Goal: Task Accomplishment & Management: Use online tool/utility

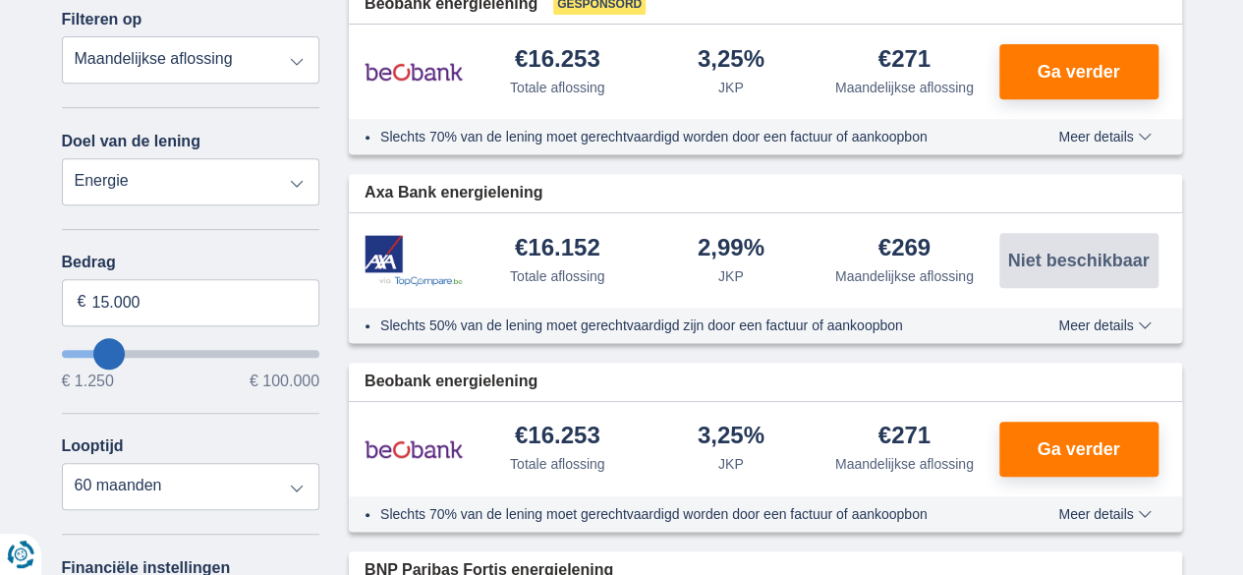
scroll to position [402, 0]
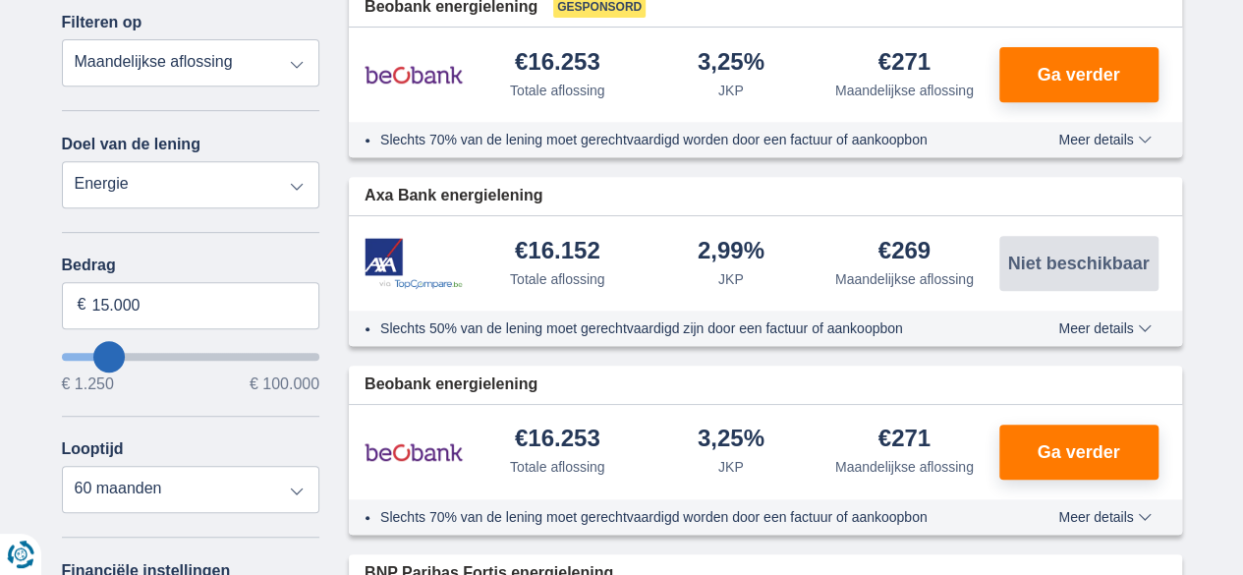
type input "14.250"
type input "14250"
type input "13.250"
type input "13250"
type input "4.250"
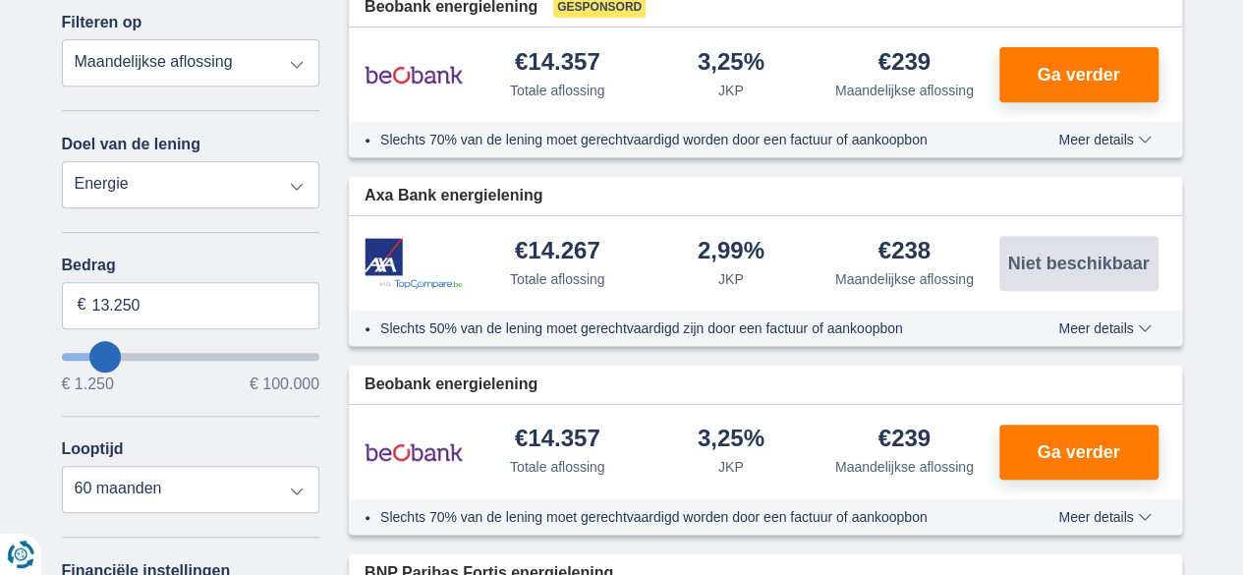
type input "4250"
select select "36"
type input "4250"
click at [83, 359] on input "wantToBorrow" at bounding box center [191, 357] width 258 height 8
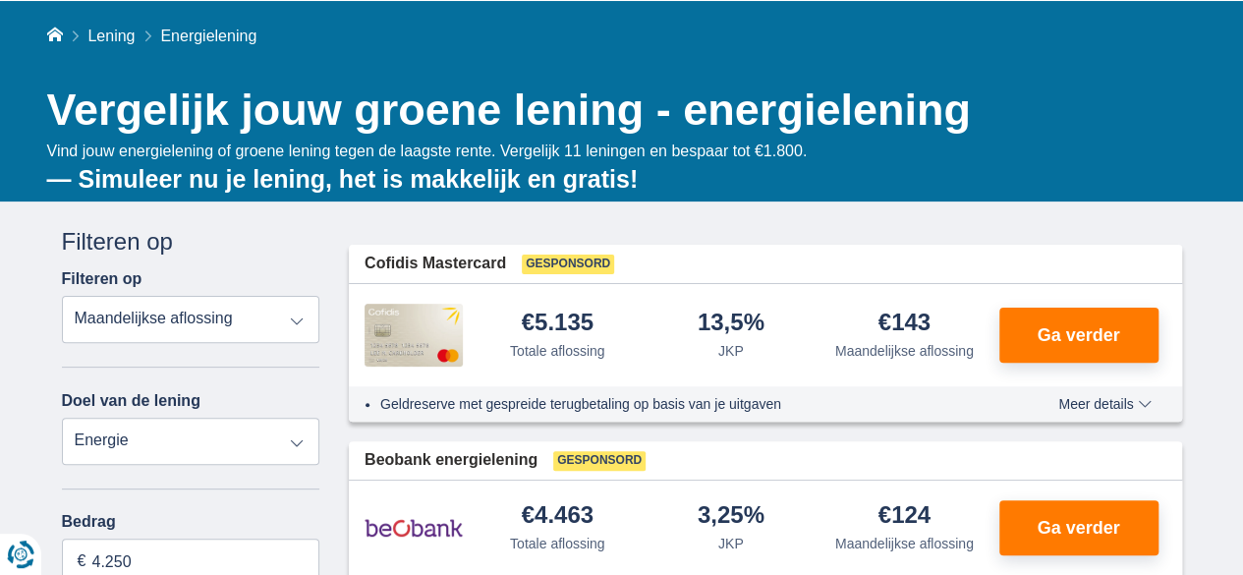
scroll to position [494, 0]
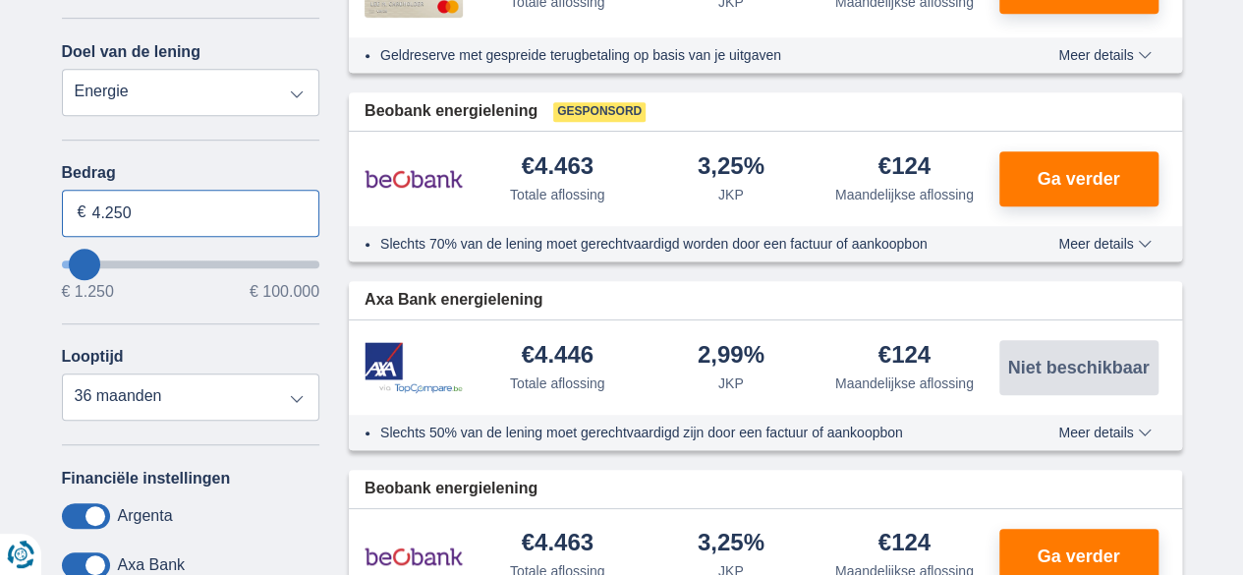
click at [137, 219] on input "4.250" at bounding box center [191, 213] width 258 height 47
type input "4"
type input "12.000"
type input "12250"
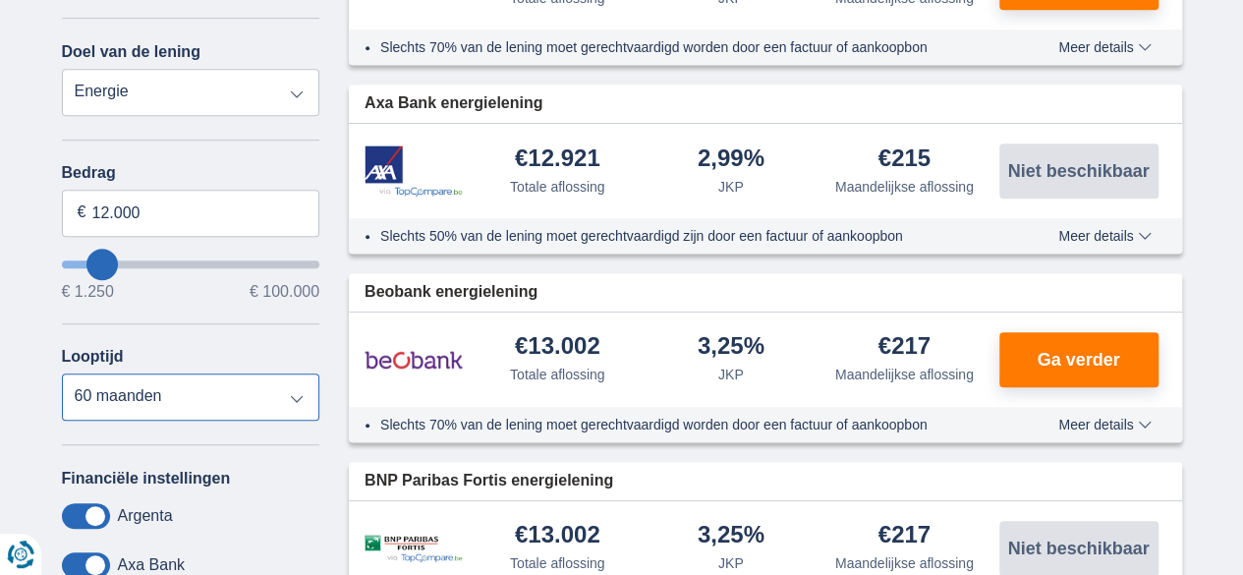
click at [301, 388] on select "12 maanden 18 maanden 24 maanden 30 maanden 36 maanden 42 maanden 48 maanden 60…" at bounding box center [191, 396] width 258 height 47
click at [62, 373] on select "12 maanden 18 maanden 24 maanden 30 maanden 36 maanden 42 maanden 48 maanden 60…" at bounding box center [191, 396] width 258 height 47
click at [299, 406] on select "12 maanden 18 maanden 24 maanden 30 maanden 36 maanden 42 maanden 48 maanden 60…" at bounding box center [191, 396] width 258 height 47
click at [62, 373] on select "12 maanden 18 maanden 24 maanden 30 maanden 36 maanden 42 maanden 48 maanden 60…" at bounding box center [191, 396] width 258 height 47
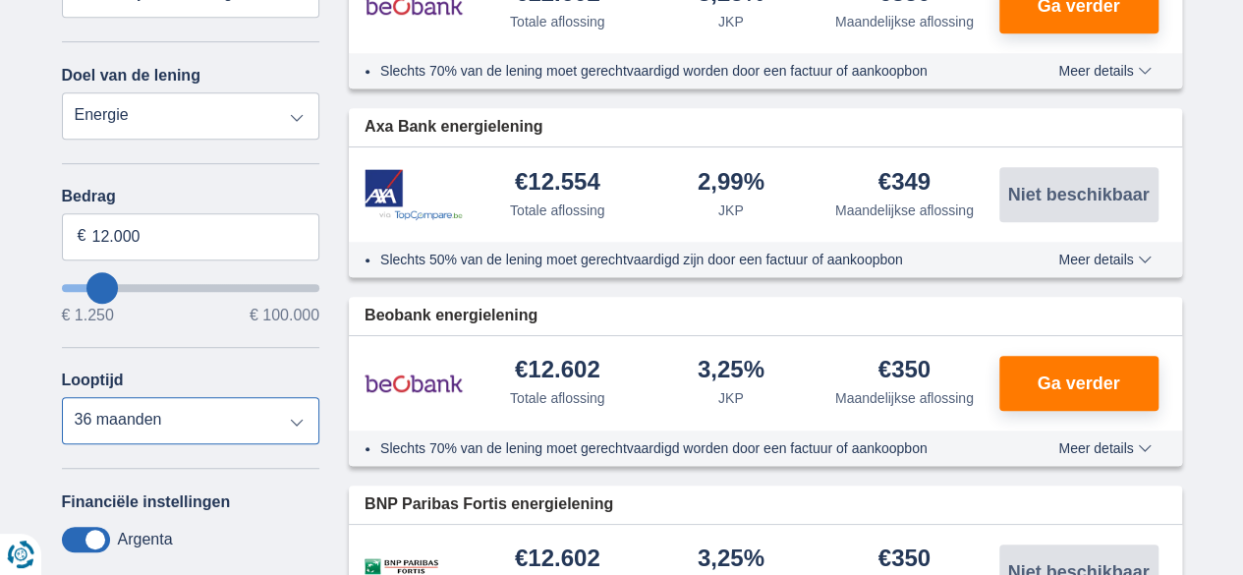
scroll to position [507, 0]
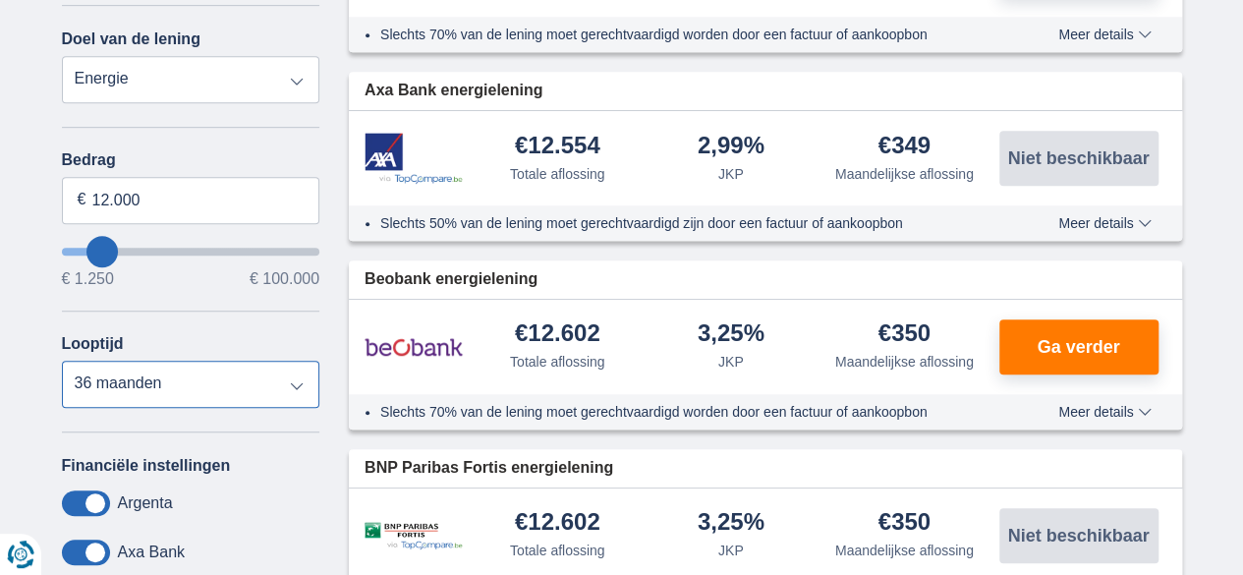
click at [295, 379] on select "12 maanden 18 maanden 24 maanden 30 maanden 36 maanden 42 maanden 48 maanden 60…" at bounding box center [191, 383] width 258 height 47
select select "60"
click at [62, 360] on select "12 maanden 18 maanden 24 maanden 30 maanden 36 maanden 42 maanden 48 maanden 60…" at bounding box center [191, 383] width 258 height 47
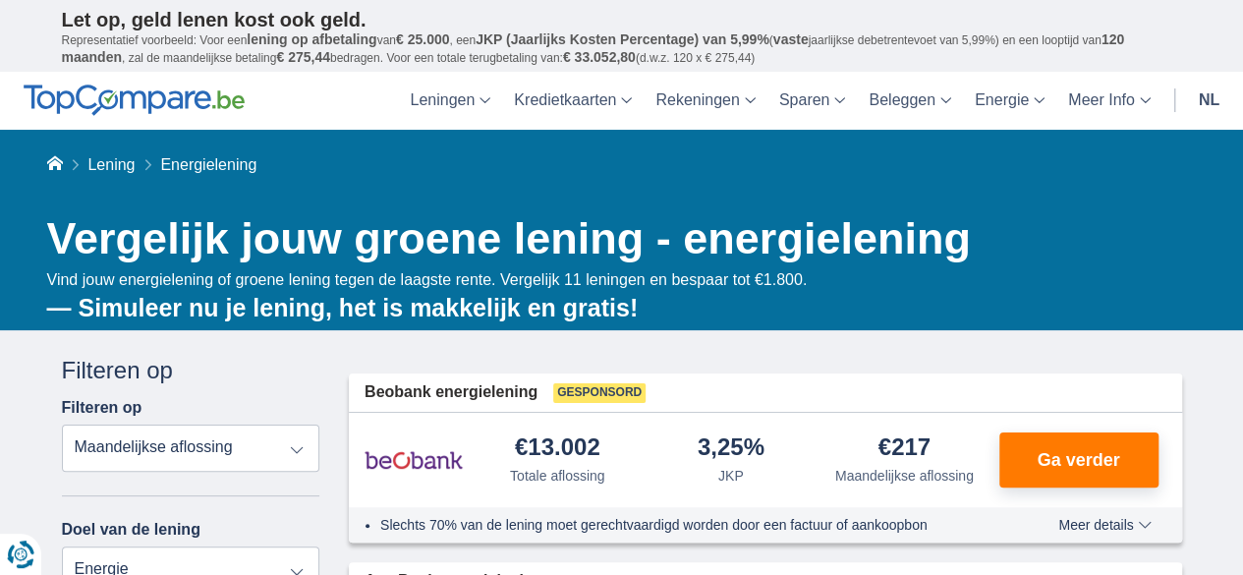
scroll to position [0, 0]
